Goal: Transaction & Acquisition: Purchase product/service

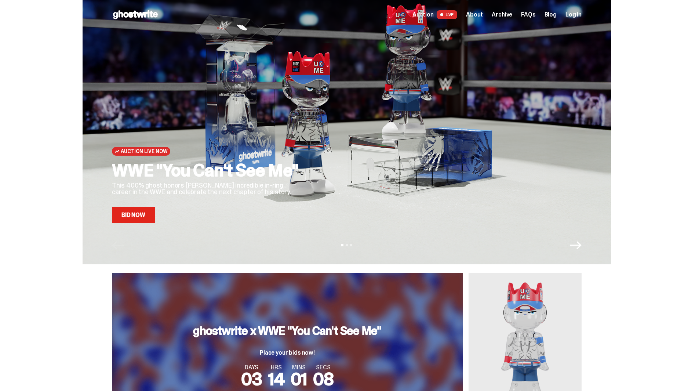
click at [323, 147] on div at bounding box center [448, 123] width 267 height 200
click at [135, 219] on link "Bid Now" at bounding box center [133, 215] width 43 height 16
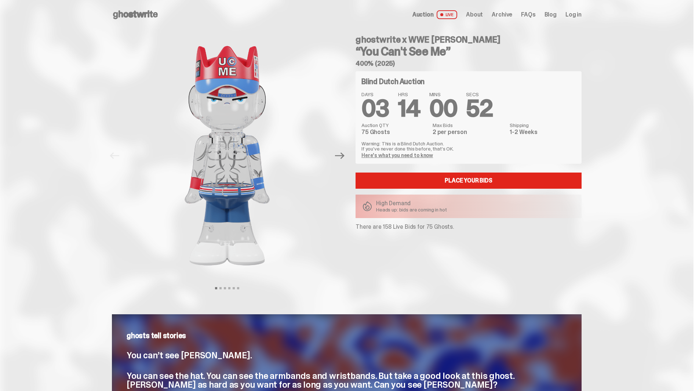
click at [407, 155] on link "Here's what you need to know" at bounding box center [398, 155] width 72 height 7
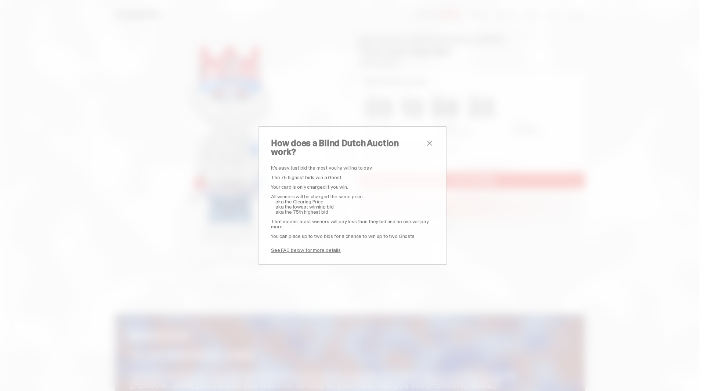
click at [414, 235] on div "It’s easy: just bid the most you’re willing to pay. The 75 highest bids win a G…" at bounding box center [352, 208] width 163 height 87
click at [427, 148] on span "close" at bounding box center [429, 143] width 9 height 9
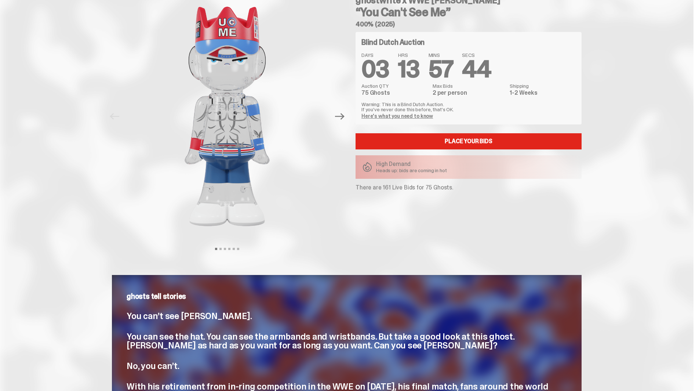
scroll to position [73, 0]
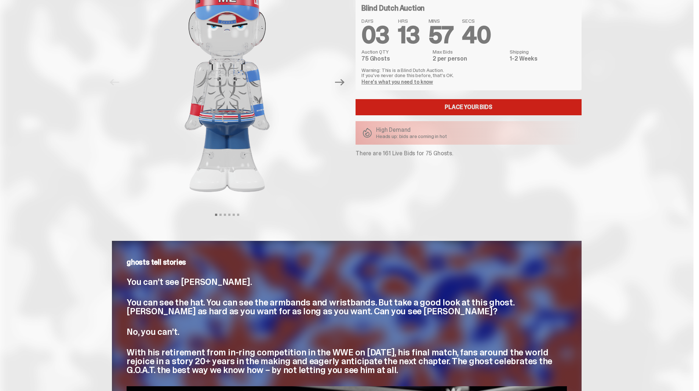
click at [474, 102] on link "Place your Bids" at bounding box center [469, 107] width 226 height 16
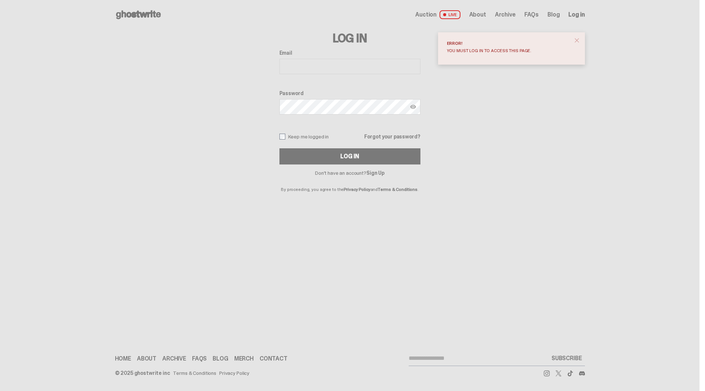
click at [577, 40] on span "close" at bounding box center [576, 40] width 7 height 7
